Goal: Information Seeking & Learning: Learn about a topic

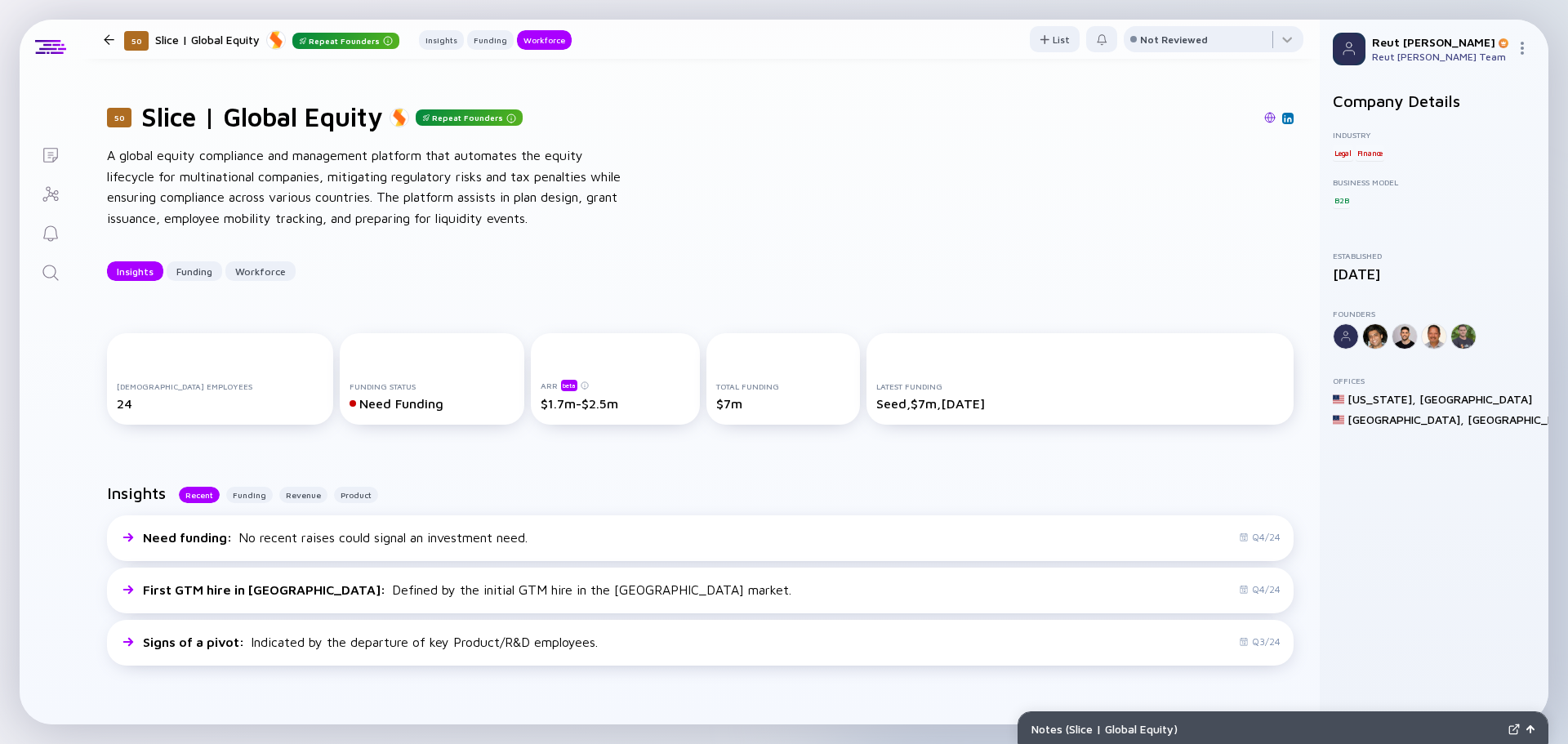
scroll to position [1632, 0]
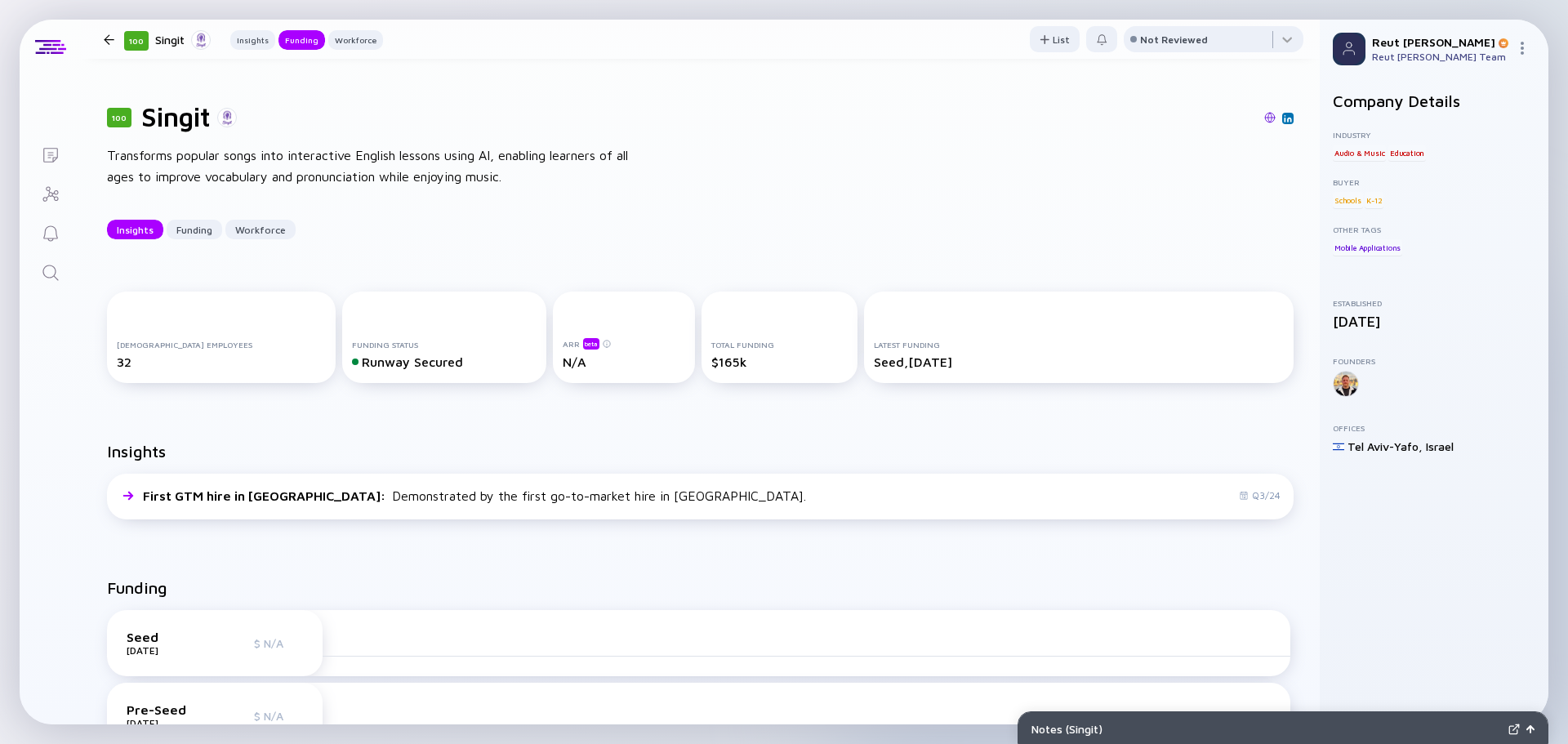
scroll to position [571, 0]
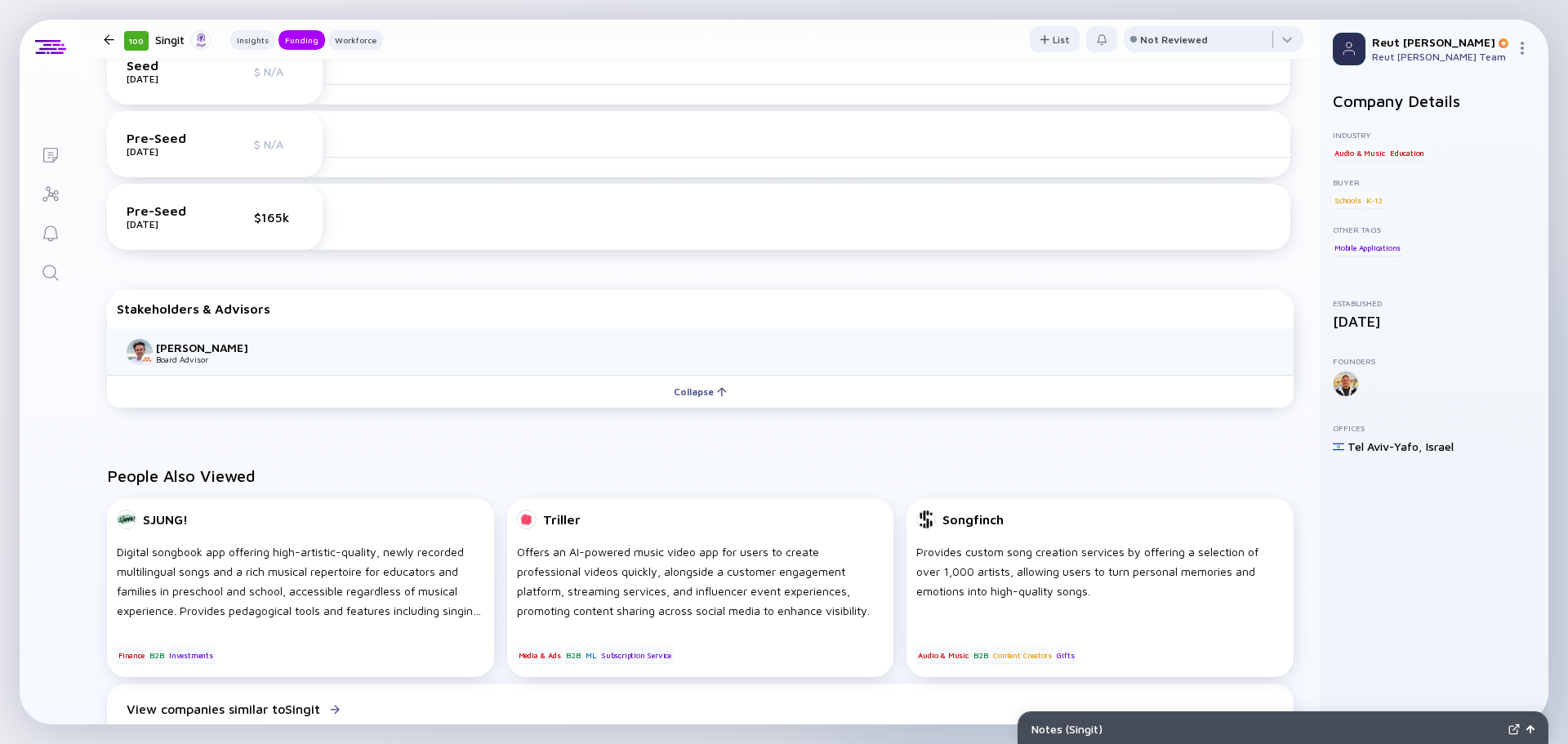
click at [56, 273] on icon "Search" at bounding box center [51, 272] width 20 height 20
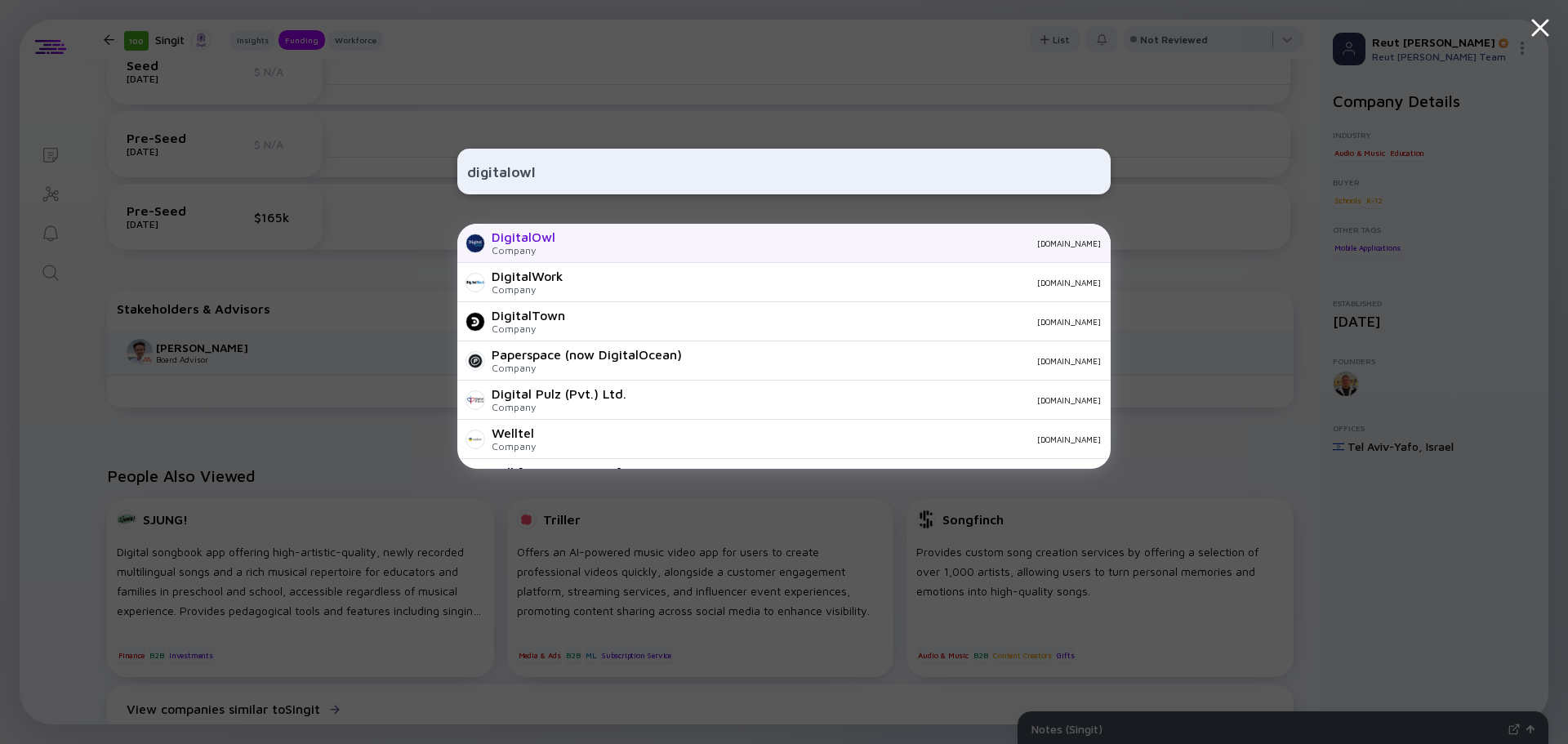
type input "digitalowl"
click at [681, 258] on div "DigitalOwl Company [DOMAIN_NAME]" at bounding box center [784, 243] width 653 height 40
